Goal: Navigation & Orientation: Find specific page/section

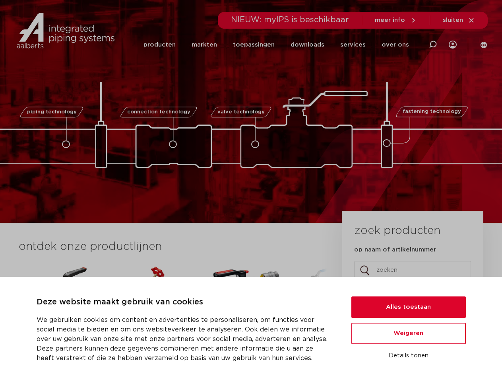
click at [251, 191] on div "piping technology connection technology valve technology fastening technology p…" at bounding box center [251, 111] width 502 height 223
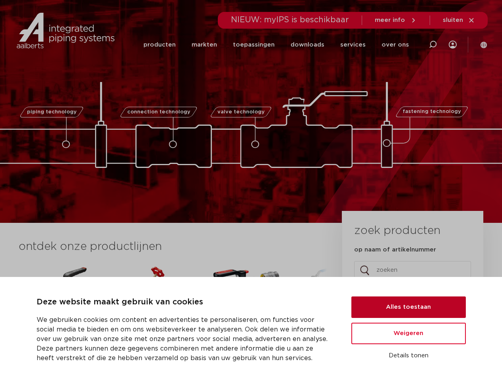
click at [409, 307] on button "Alles toestaan" at bounding box center [408, 306] width 114 height 21
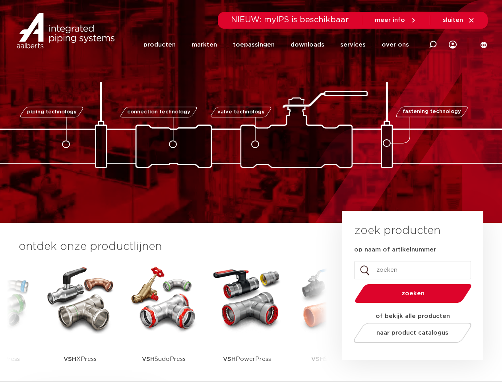
click at [409, 333] on span "naar product catalogus" at bounding box center [412, 332] width 72 height 6
click at [409, 355] on div "zoek producten op naam of artikelnummer Name Dit veld is bedoeld voor validatie…" at bounding box center [412, 285] width 141 height 149
click at [280, 45] on li "toepassingen" at bounding box center [254, 44] width 58 height 31
click at [433, 45] on icon at bounding box center [433, 45] width 10 height 10
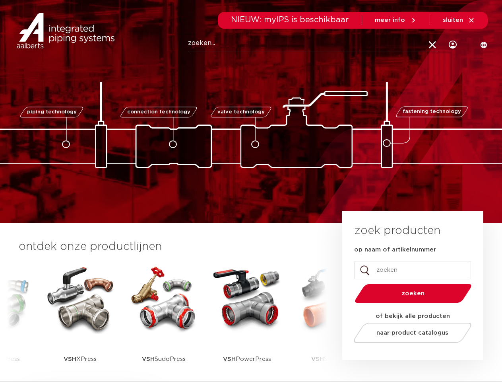
click at [459, 20] on span "sluiten" at bounding box center [453, 20] width 20 height 6
